Goal: Task Accomplishment & Management: Complete application form

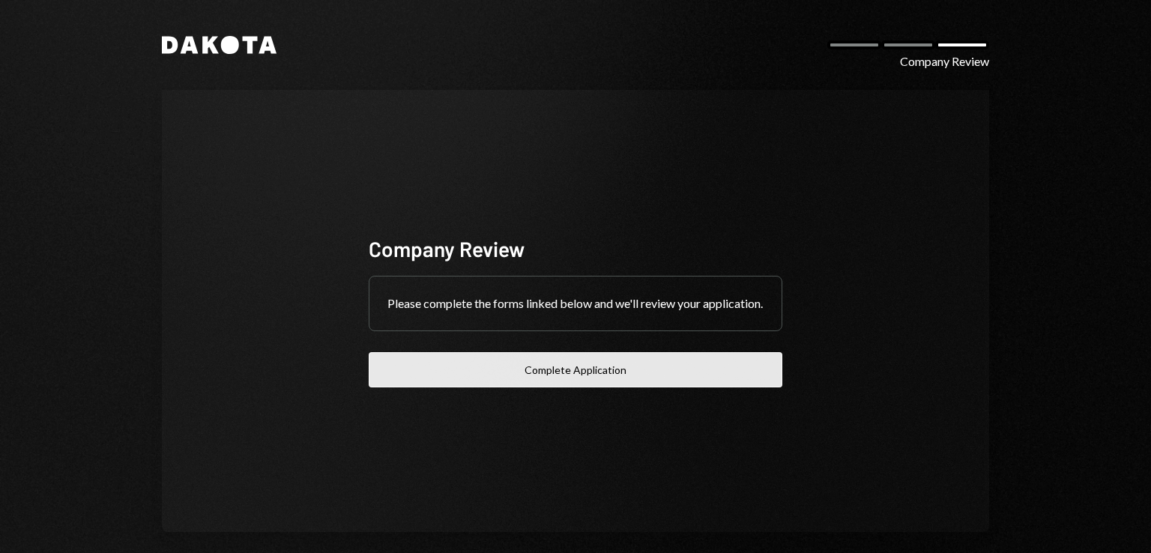
click at [641, 378] on button "Complete Application" at bounding box center [576, 369] width 414 height 35
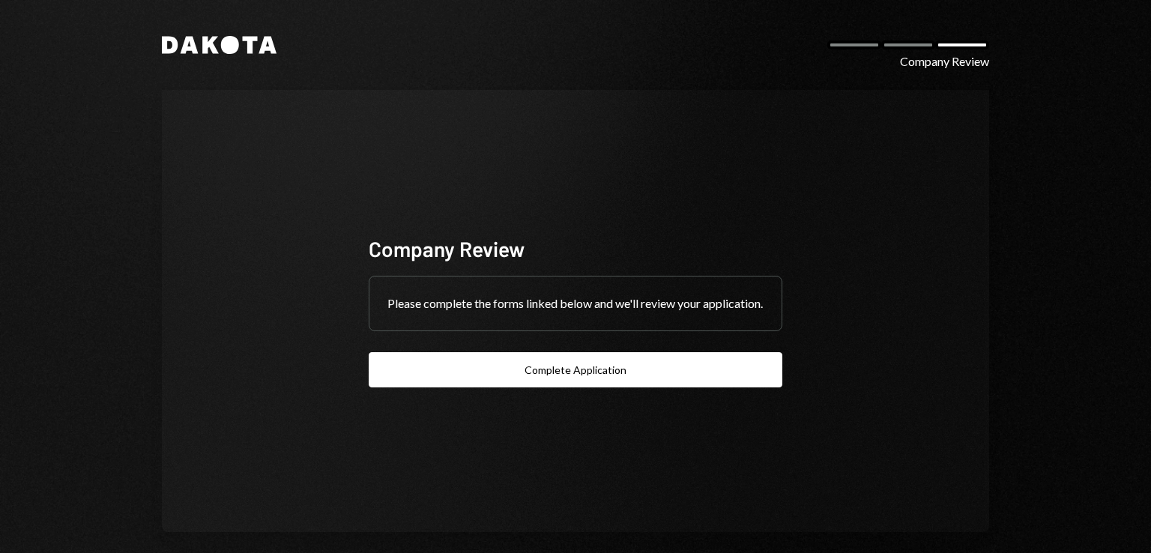
scroll to position [15, 0]
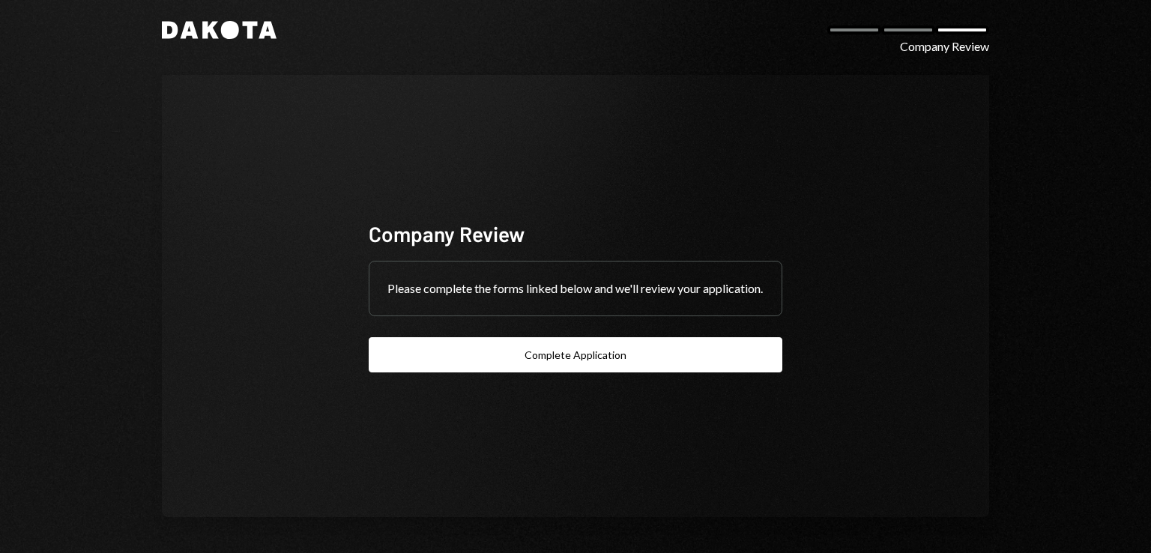
click at [900, 28] on div at bounding box center [908, 29] width 54 height 9
click at [841, 26] on div at bounding box center [854, 29] width 54 height 9
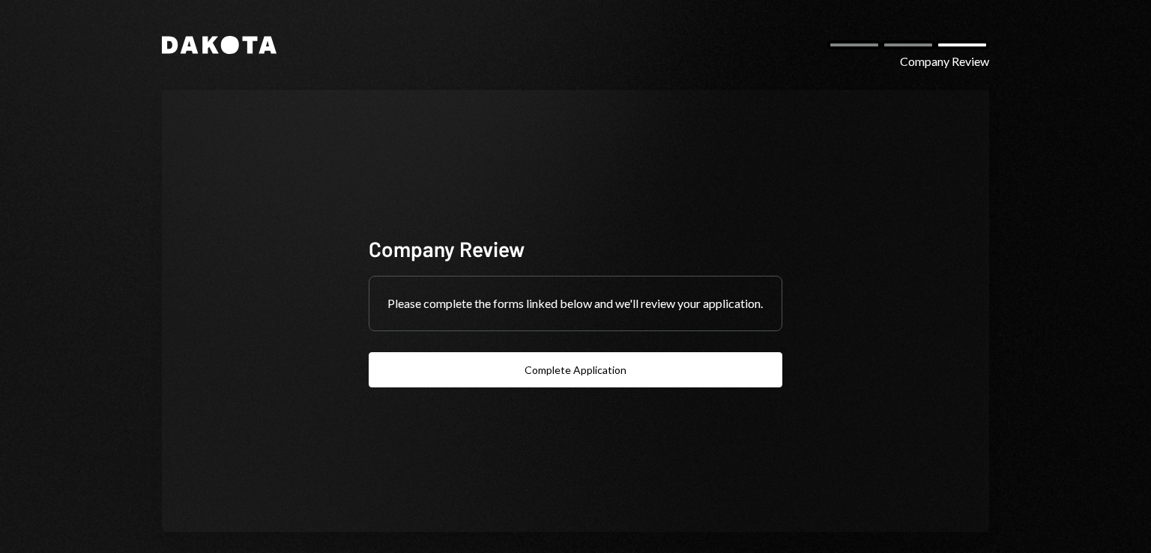
click at [221, 46] on icon at bounding box center [230, 45] width 18 height 18
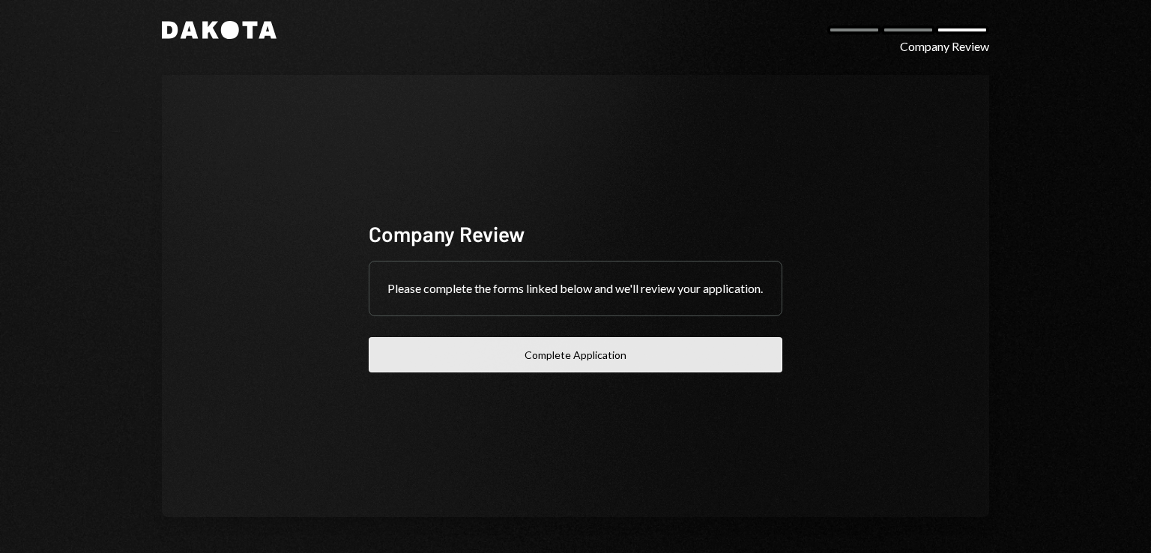
click at [601, 351] on button "Complete Application" at bounding box center [576, 354] width 414 height 35
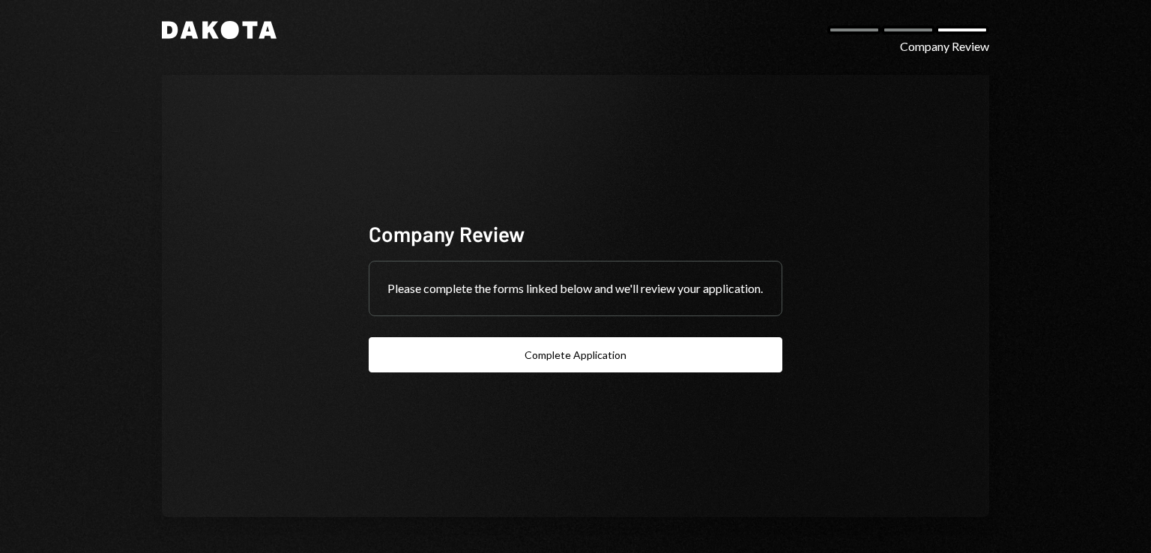
drag, startPoint x: 602, startPoint y: 348, endPoint x: 515, endPoint y: 393, distance: 97.5
click at [515, 393] on div "Company Review Please complete the forms linked below and we'll review your app…" at bounding box center [575, 296] width 449 height 273
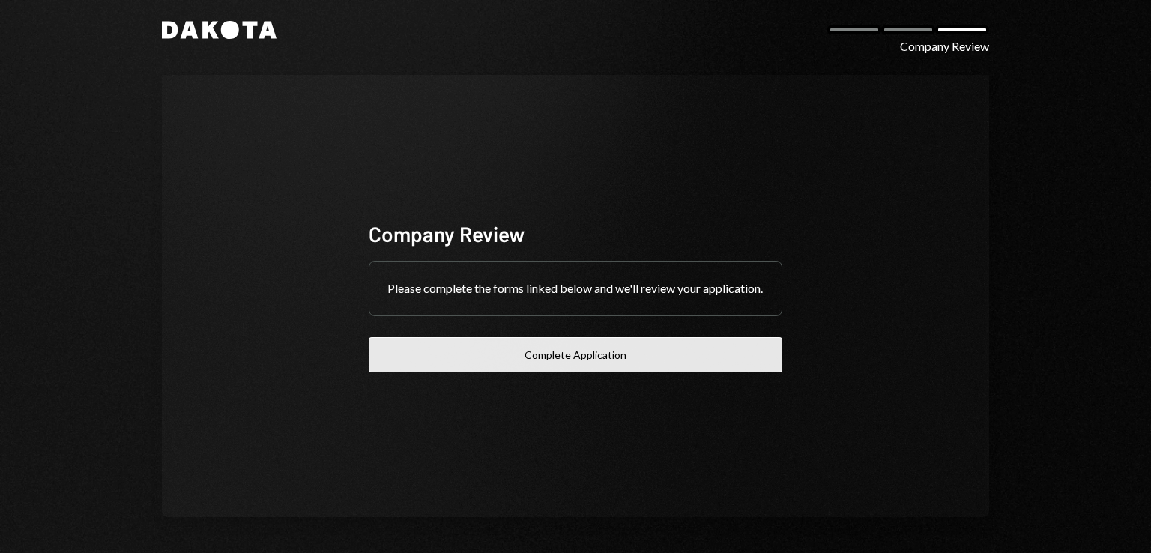
click at [515, 361] on button "Complete Application" at bounding box center [576, 354] width 414 height 35
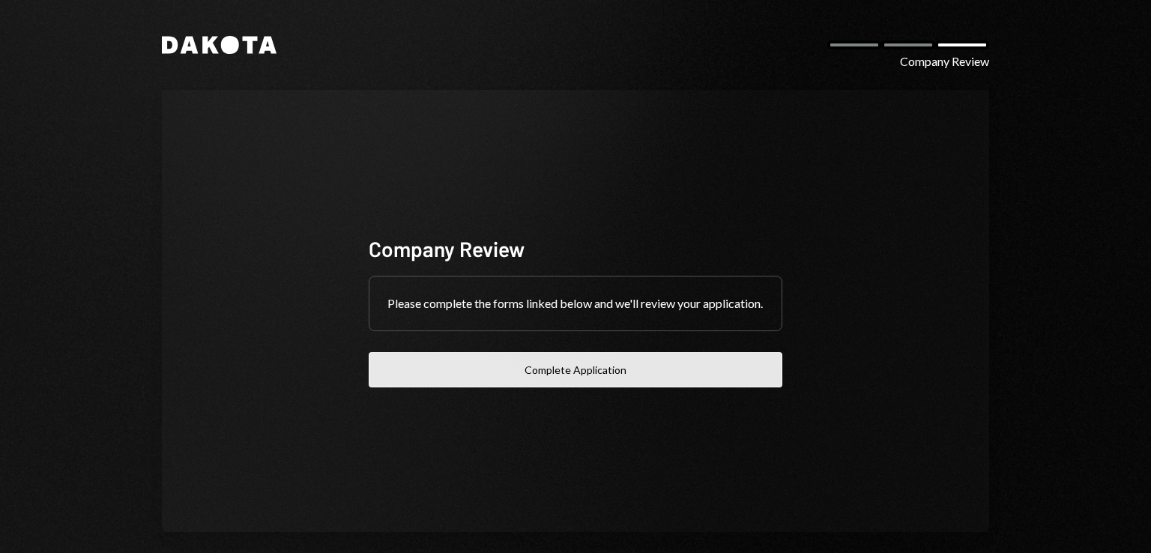
click at [446, 373] on button "Complete Application" at bounding box center [576, 369] width 414 height 35
click at [527, 387] on button "Complete Application" at bounding box center [576, 369] width 414 height 35
